Goal: Navigation & Orientation: Find specific page/section

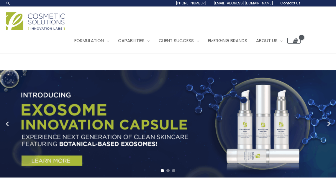
click at [290, 2] on span "Contact Us" at bounding box center [290, 3] width 20 height 5
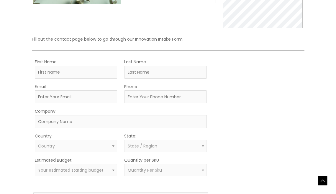
scroll to position [254, 0]
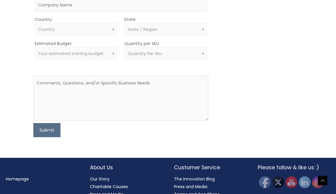
click at [104, 176] on link "Our Story" at bounding box center [99, 179] width 19 height 6
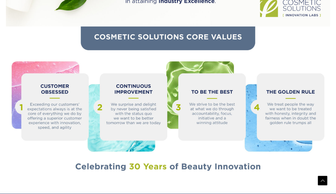
scroll to position [658, 0]
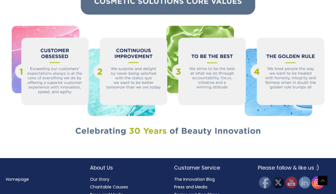
click at [316, 176] on img at bounding box center [317, 182] width 13 height 13
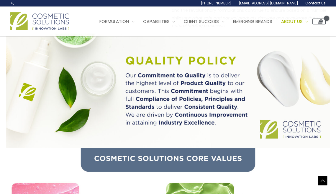
scroll to position [501, 0]
